Goal: Transaction & Acquisition: Purchase product/service

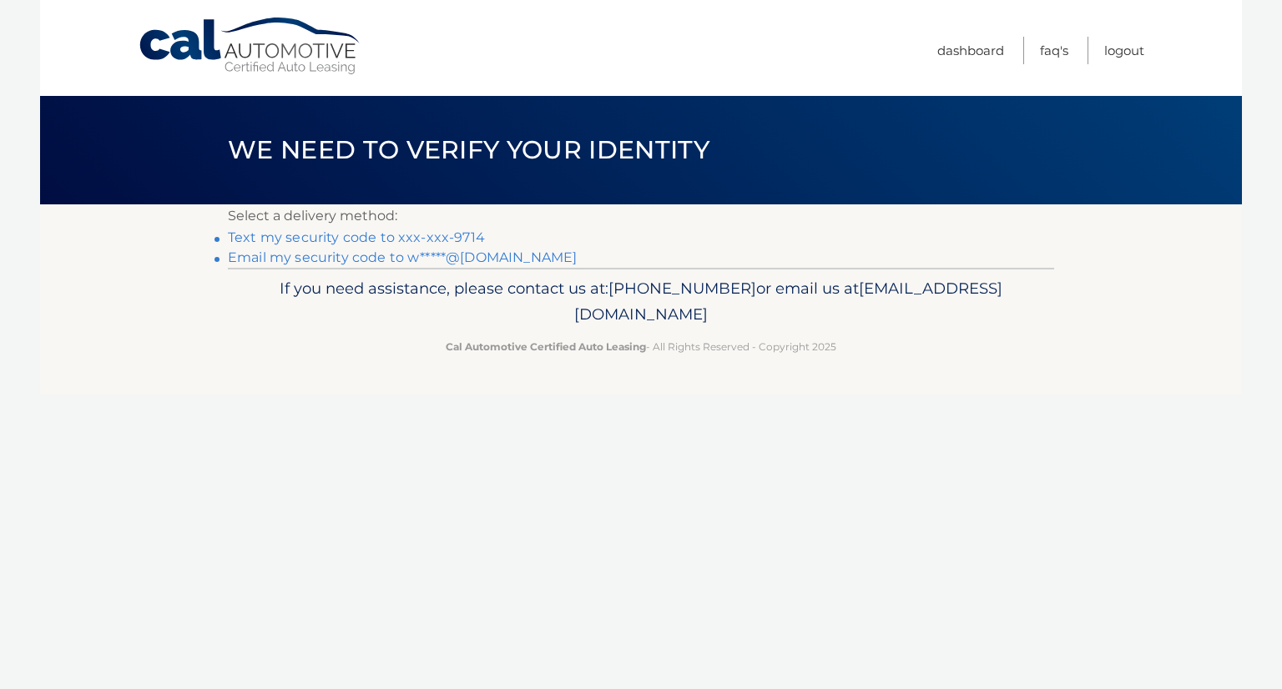
click at [463, 235] on link "Text my security code to xxx-xxx-9714" at bounding box center [356, 237] width 257 height 16
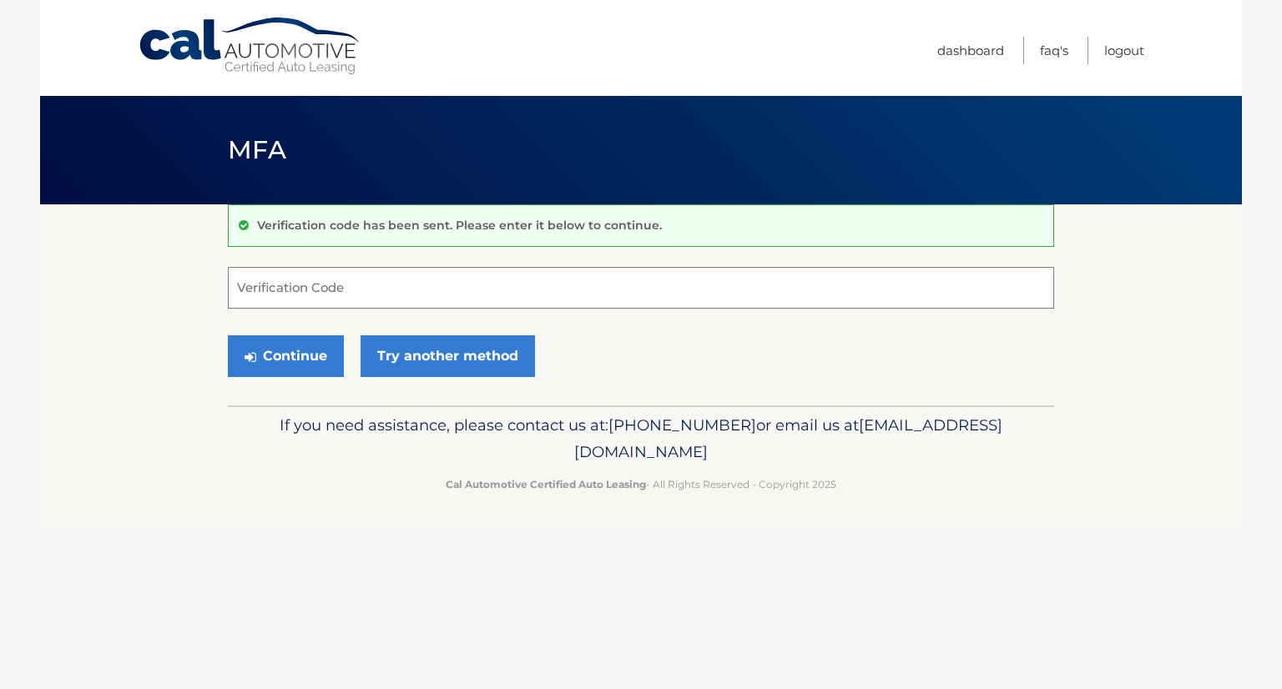
click at [466, 283] on input "Verification Code" at bounding box center [641, 288] width 826 height 42
type input "265103"
click at [297, 351] on button "Continue" at bounding box center [286, 356] width 116 height 42
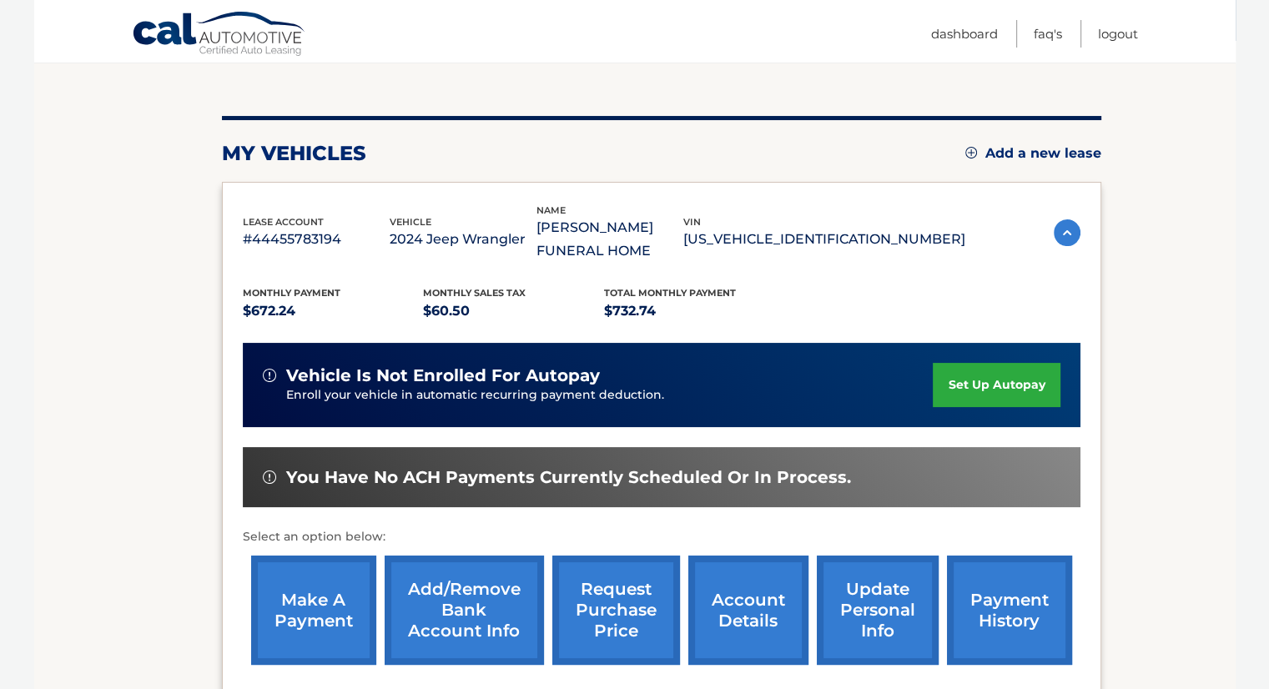
scroll to position [167, 0]
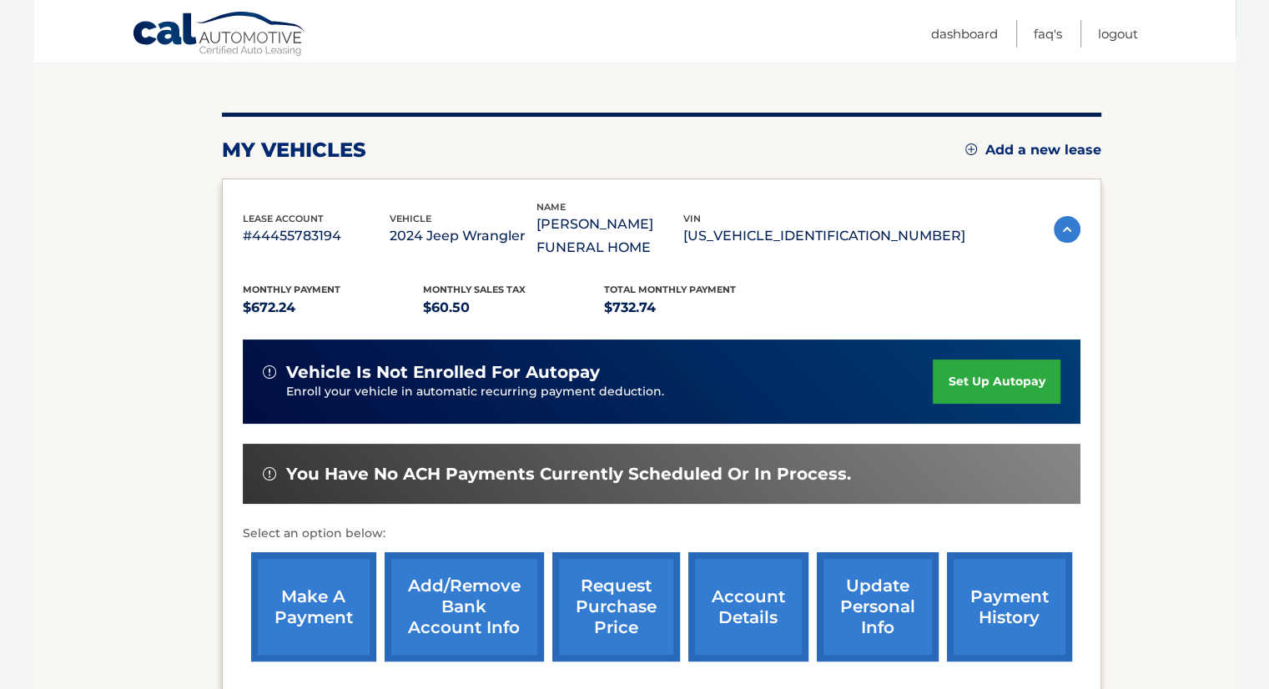
click at [303, 581] on link "make a payment" at bounding box center [313, 606] width 125 height 109
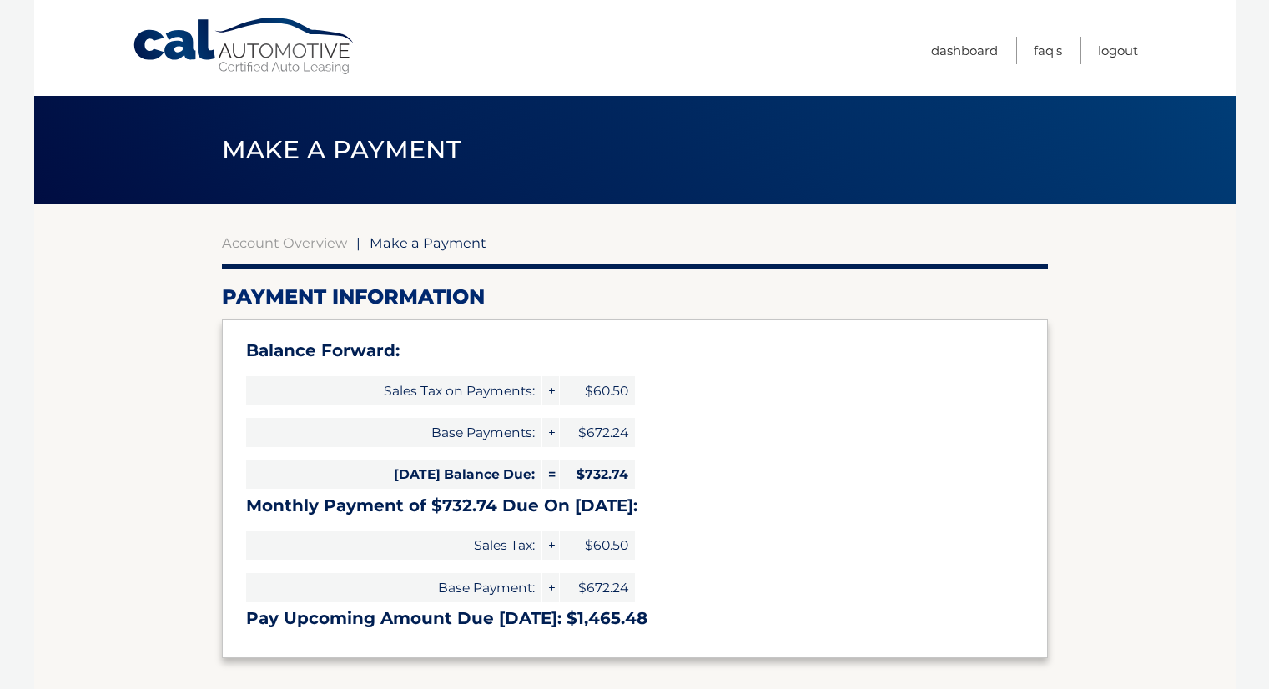
select select "NjE4ODM3ODgtN2RkNS00OTcxLWE4NDQtYWRmMzIwMGRjMDAy"
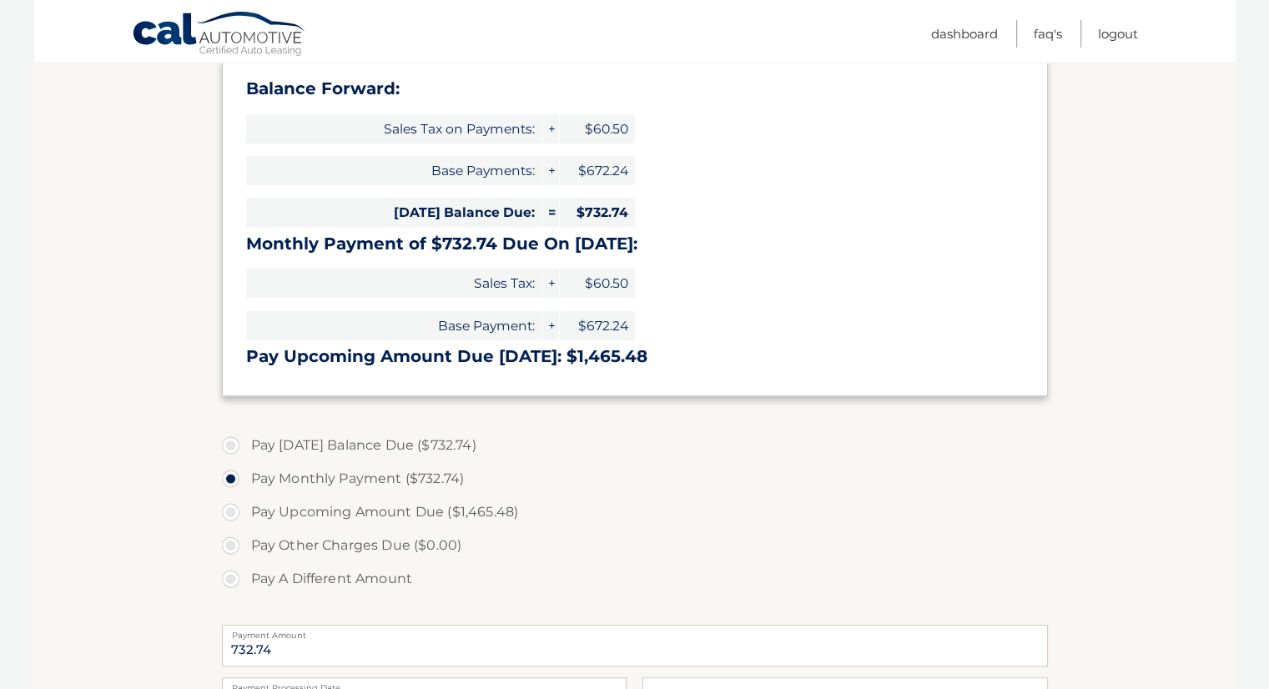
scroll to position [334, 0]
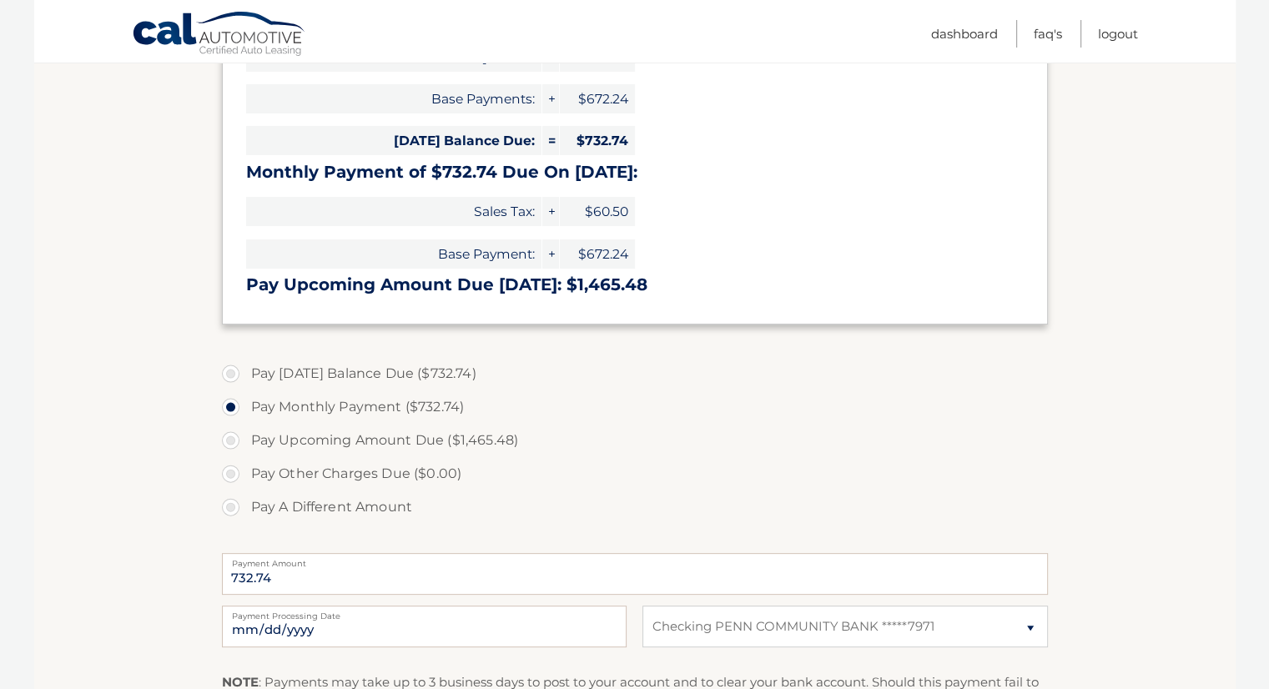
click at [231, 374] on label "Pay Today's Balance Due ($732.74)" at bounding box center [635, 373] width 826 height 33
click at [231, 374] on input "Pay Today's Balance Due ($732.74)" at bounding box center [237, 370] width 17 height 27
radio input "true"
click at [231, 404] on label "Pay Monthly Payment ($732.74)" at bounding box center [635, 407] width 826 height 33
click at [231, 404] on input "Pay Monthly Payment ($732.74)" at bounding box center [237, 404] width 17 height 27
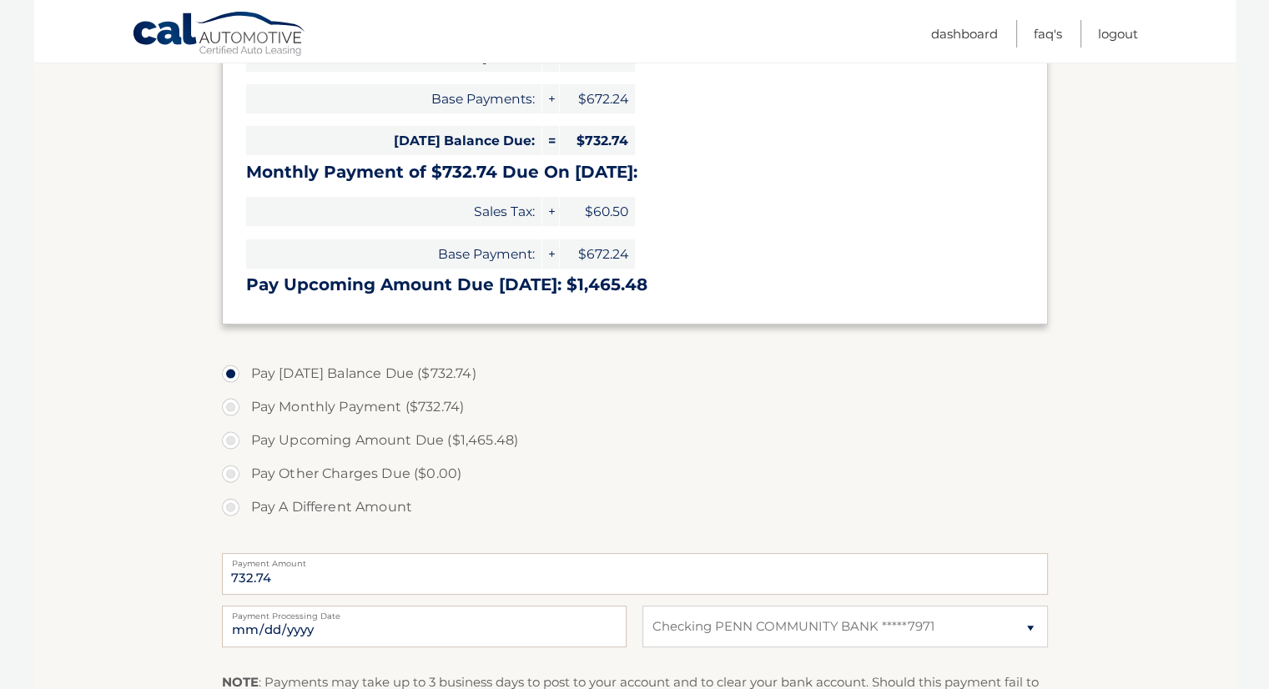
radio input "true"
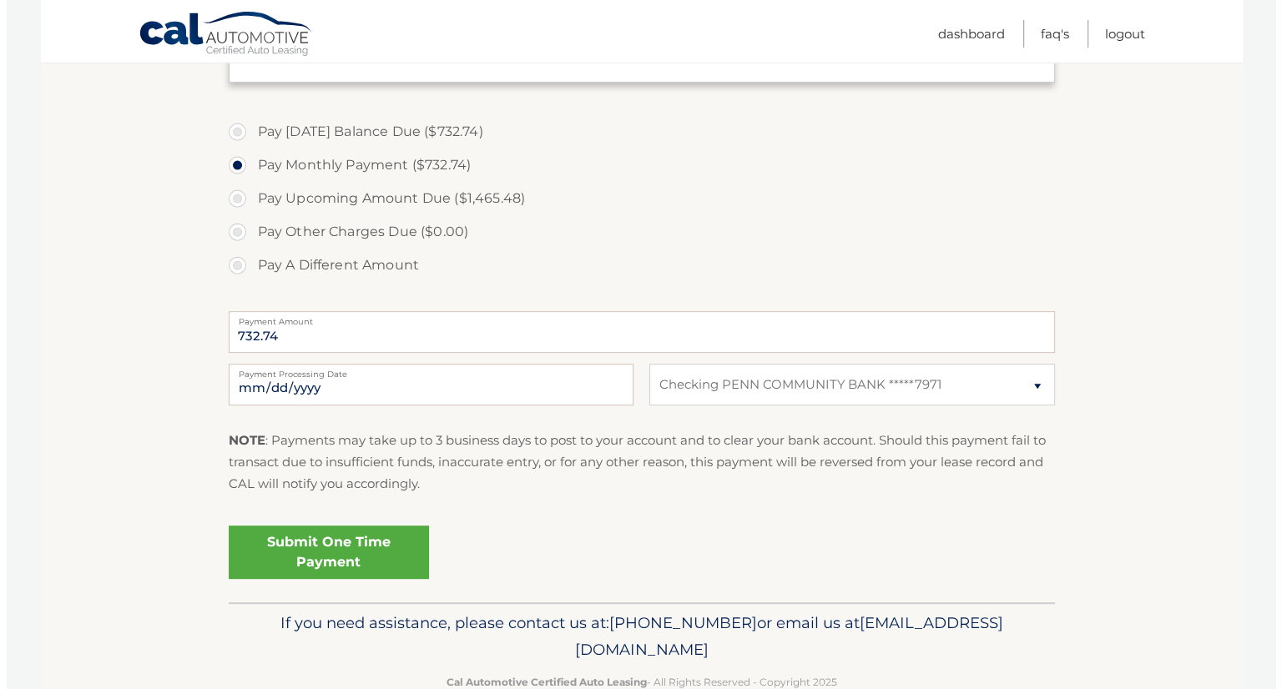
scroll to position [584, 0]
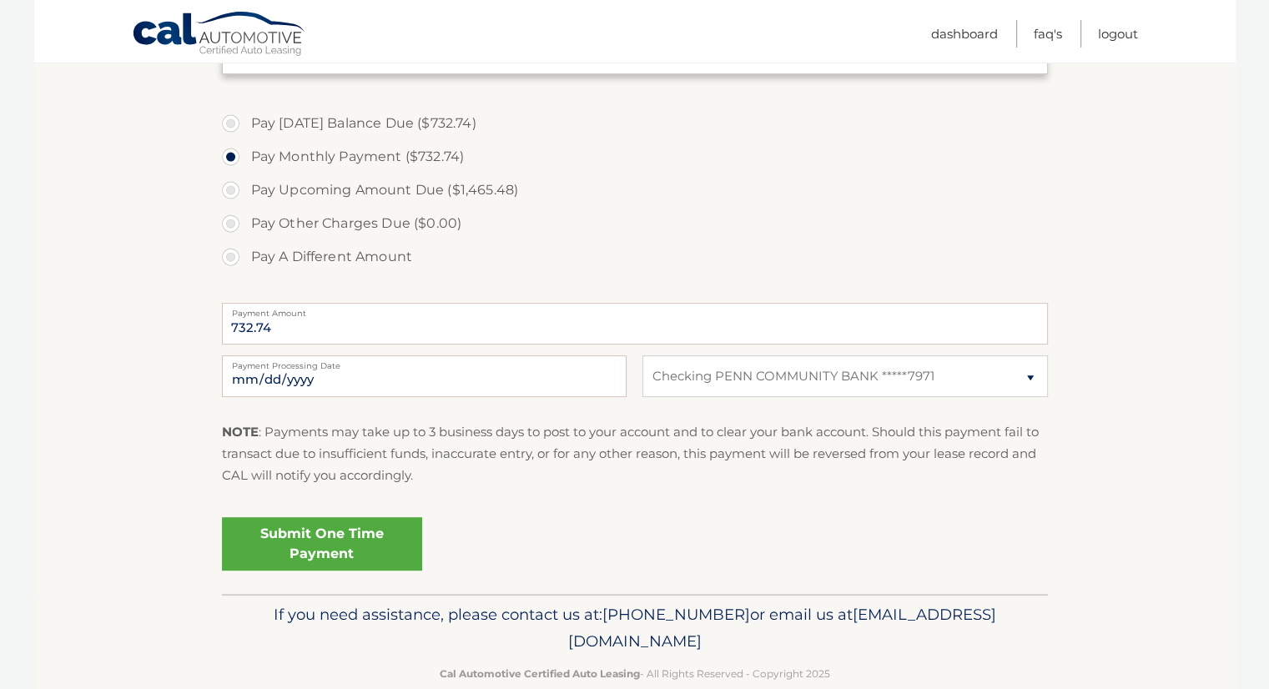
click at [314, 547] on link "Submit One Time Payment" at bounding box center [322, 543] width 200 height 53
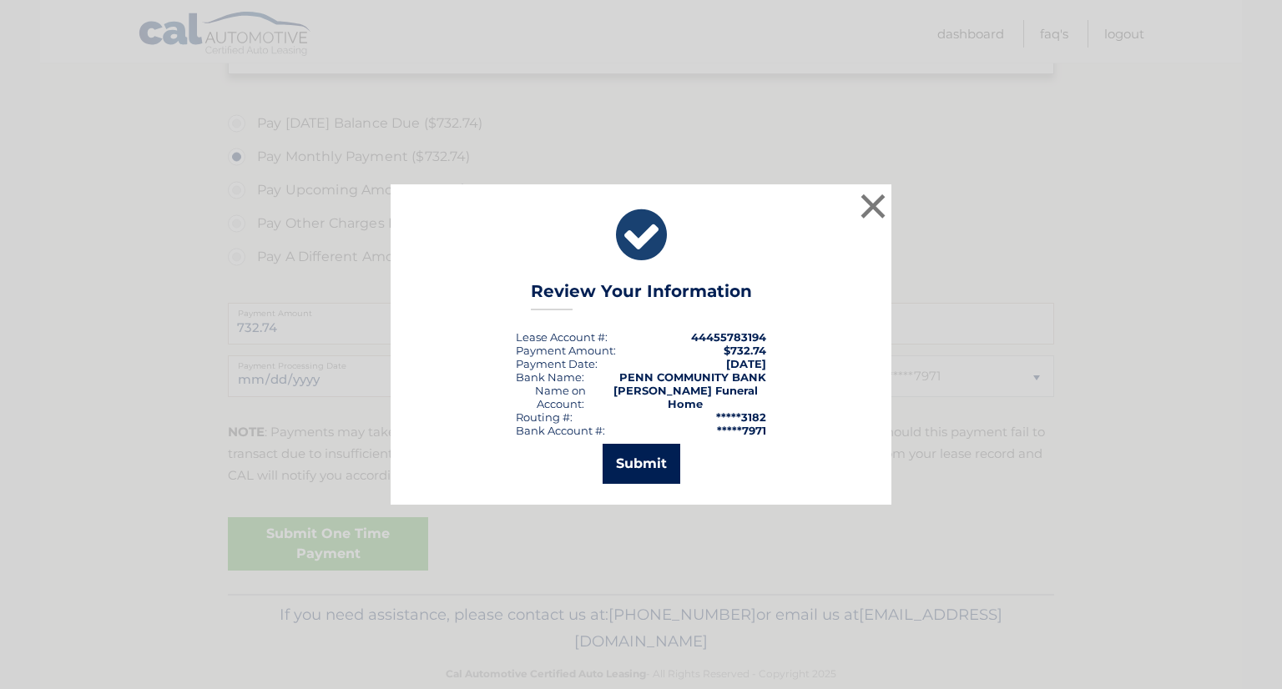
click at [643, 461] on button "Submit" at bounding box center [642, 464] width 78 height 40
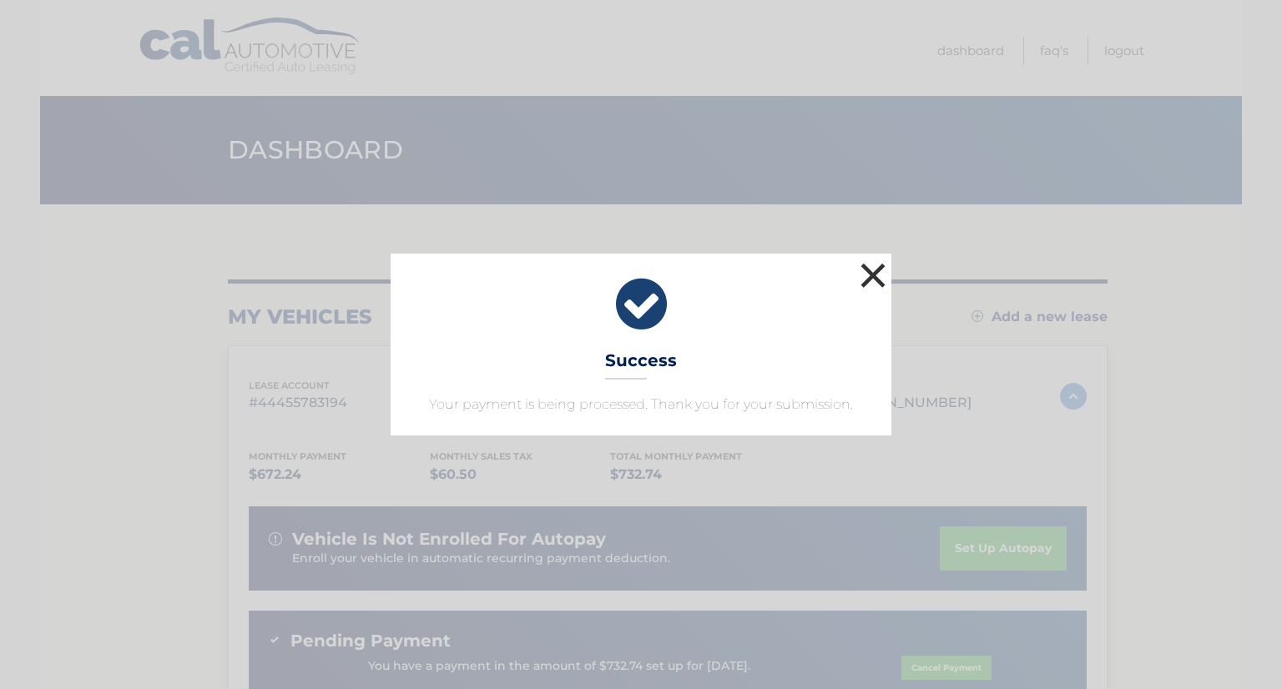
click at [868, 268] on button "×" at bounding box center [872, 275] width 33 height 33
